Goal: Task Accomplishment & Management: Complete application form

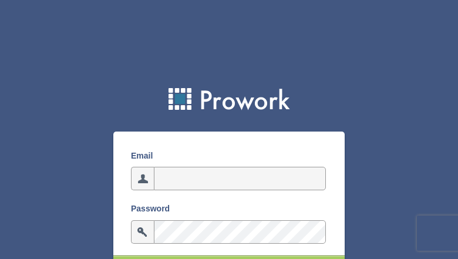
type input "[EMAIL_ADDRESS][DOMAIN_NAME]"
type input "uQyYAUkabtwrSwLd"
type input "[EMAIL_ADDRESS][DOMAIN_NAME]"
type input "KCybEQuG"
